Goal: Transaction & Acquisition: Download file/media

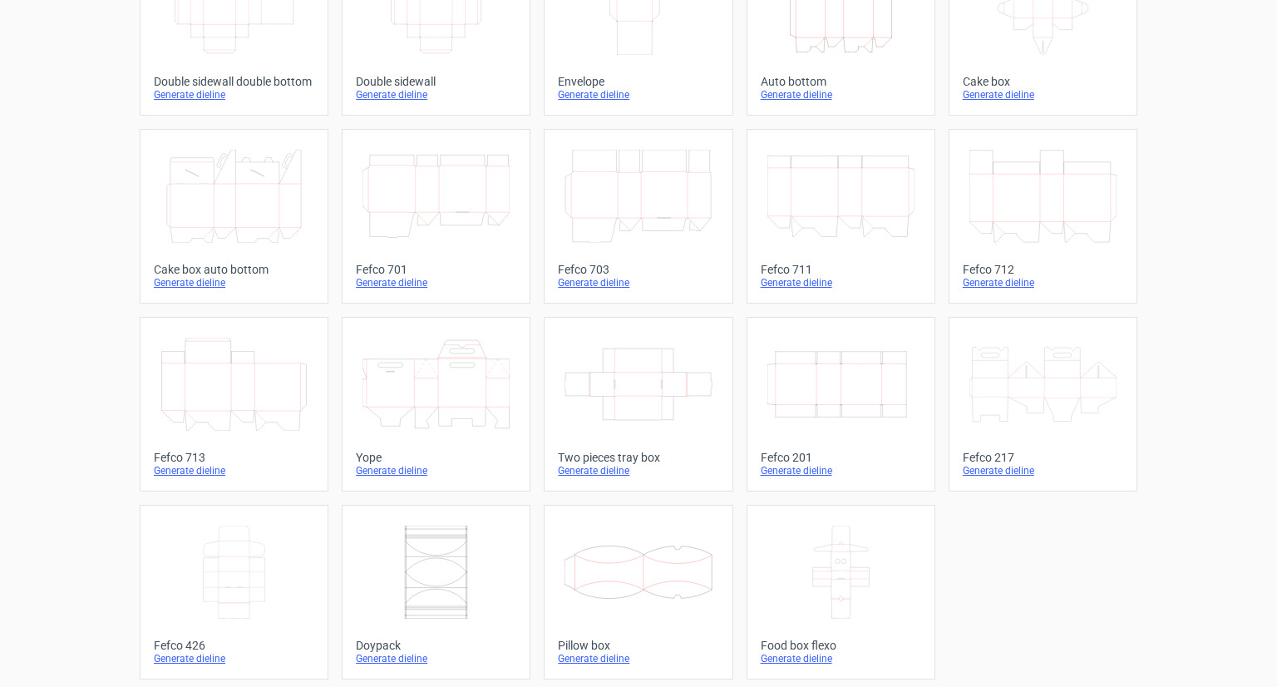
scroll to position [351, 0]
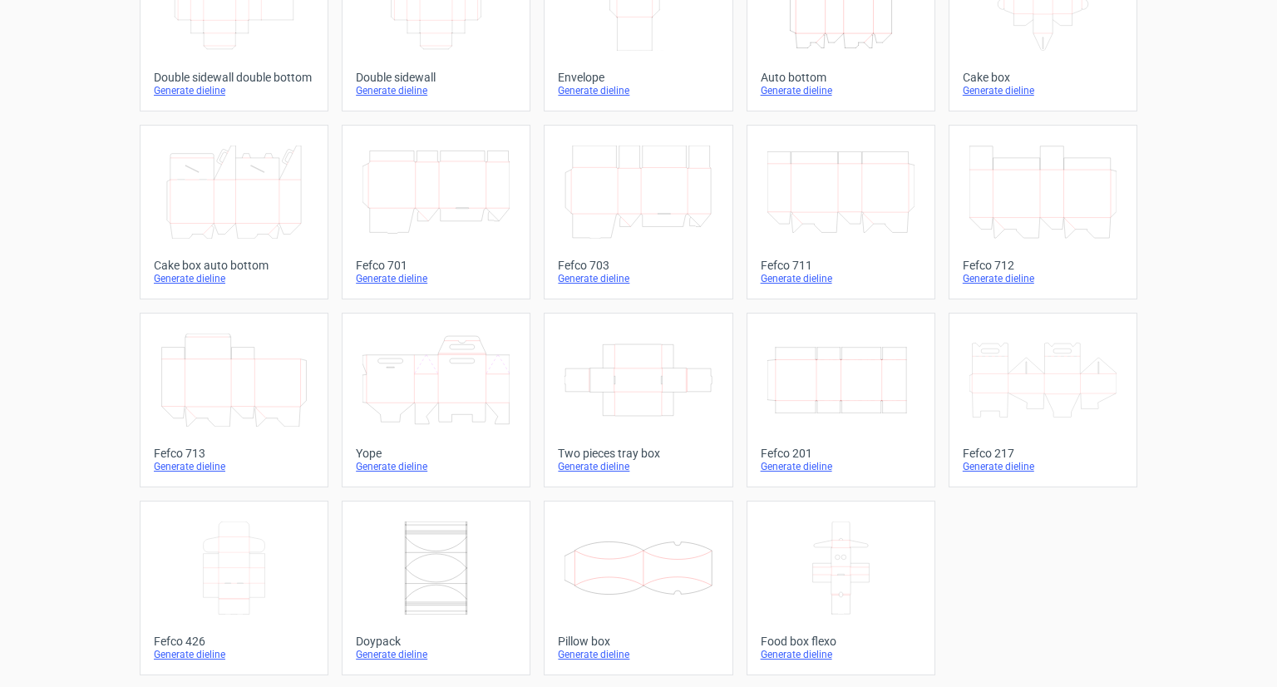
click at [839, 377] on icon "Width Depth Height" at bounding box center [840, 379] width 147 height 93
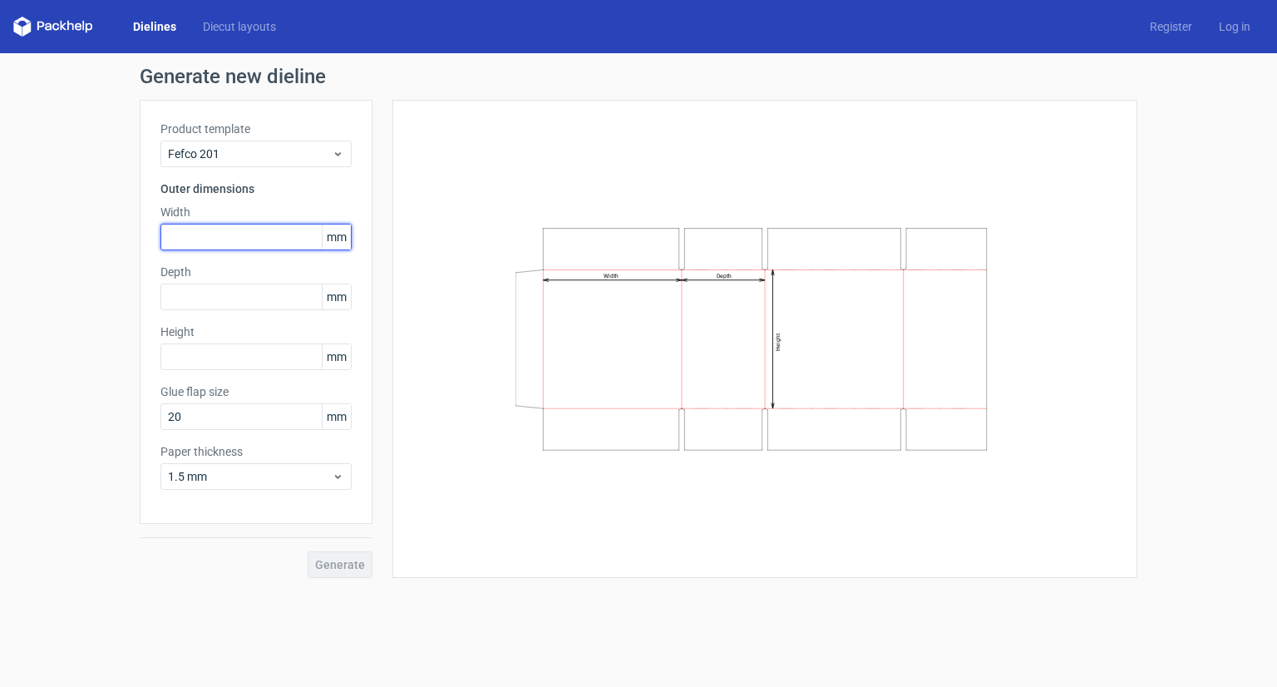
click at [269, 234] on input "text" at bounding box center [255, 237] width 191 height 27
type input "260"
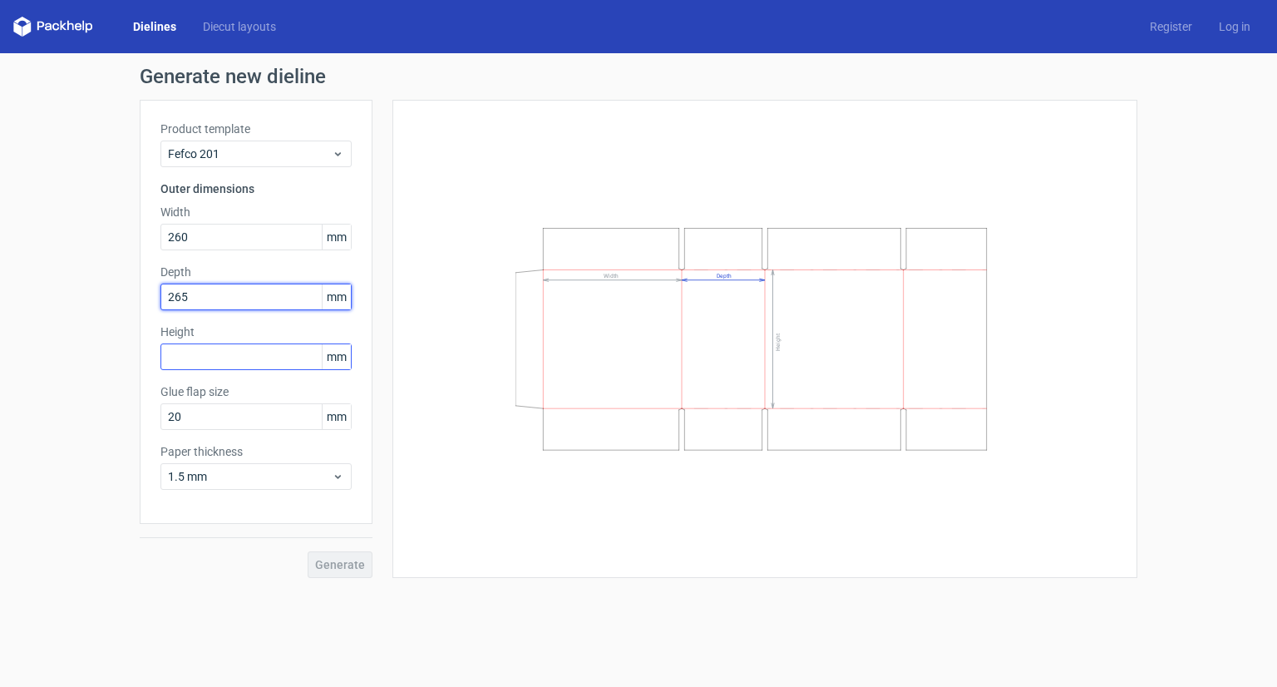
type input "265"
click at [239, 368] on input "text" at bounding box center [255, 356] width 191 height 27
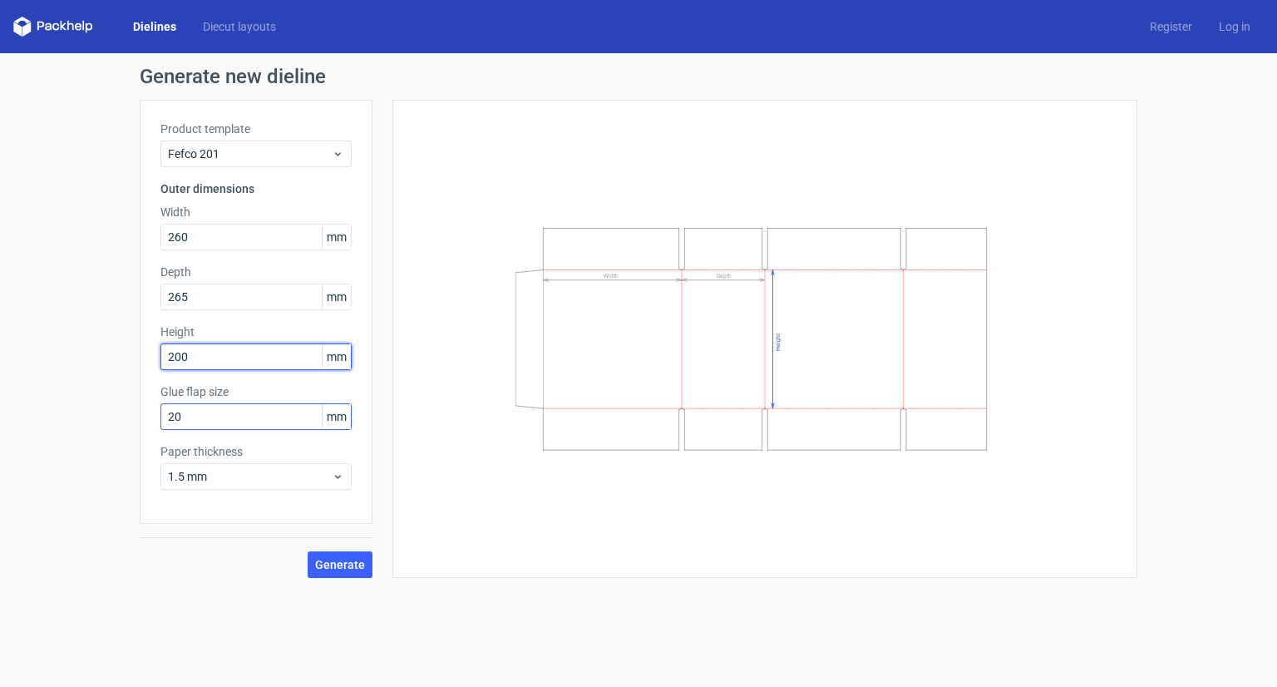
type input "200"
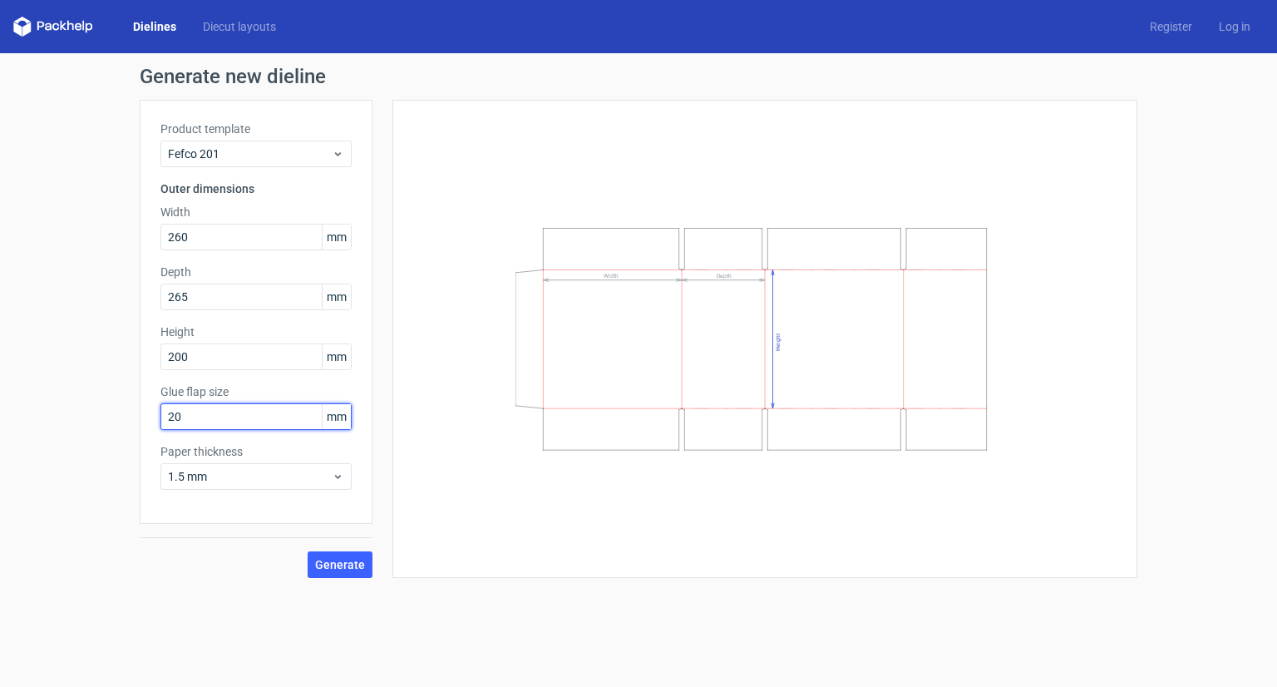
click at [213, 405] on input "20" at bounding box center [255, 416] width 191 height 27
type input "3"
type input "20"
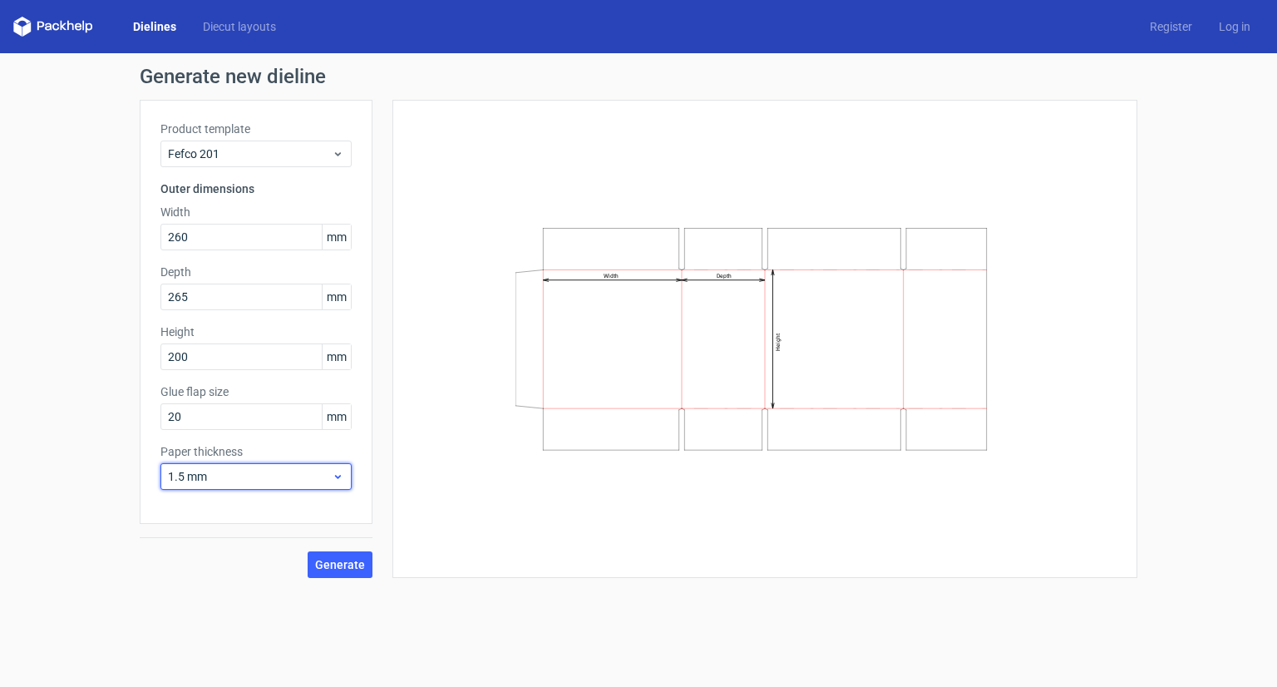
click at [323, 463] on div "1.5 mm" at bounding box center [255, 476] width 191 height 27
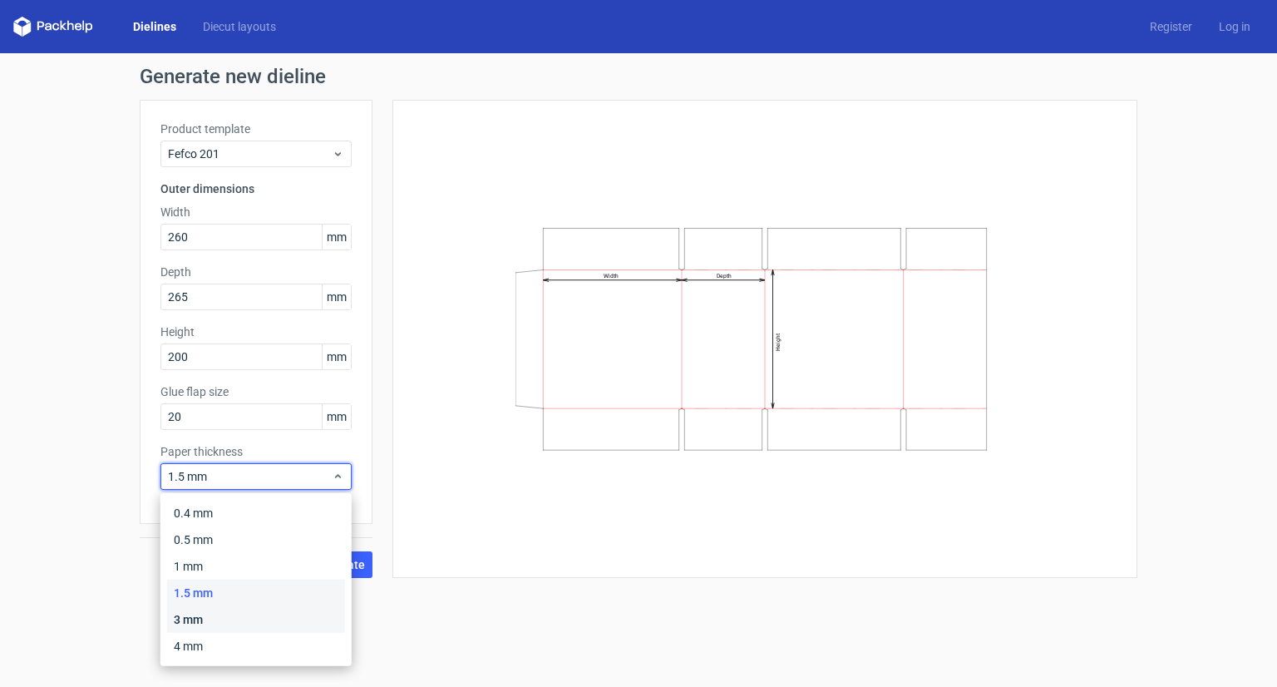
click at [214, 622] on div "3 mm" at bounding box center [256, 619] width 178 height 27
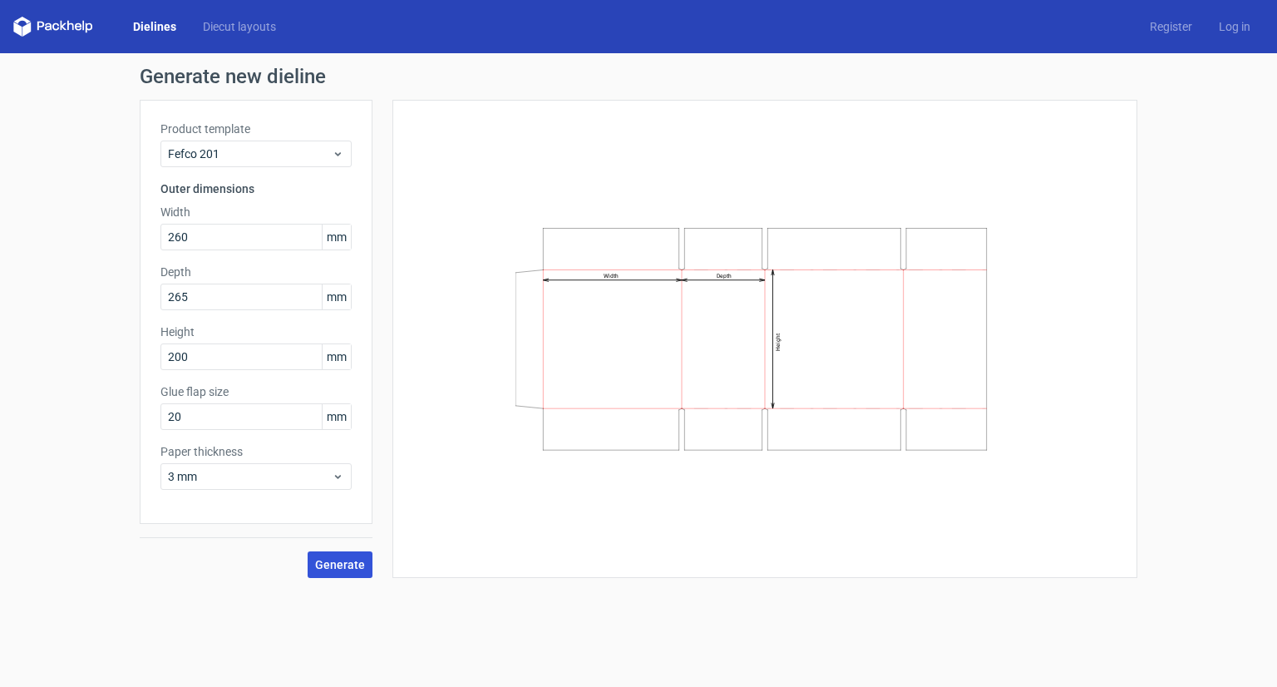
click at [343, 569] on span "Generate" at bounding box center [340, 565] width 50 height 12
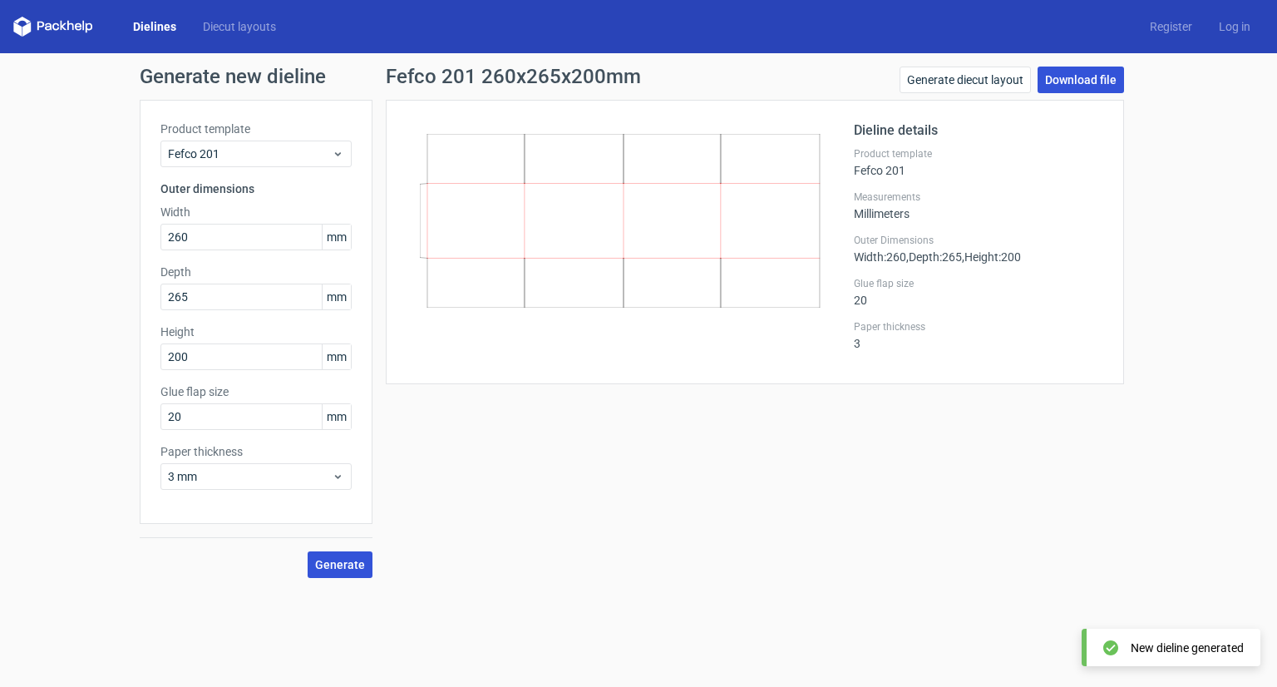
click at [1071, 74] on link "Download file" at bounding box center [1080, 79] width 86 height 27
